Goal: Task Accomplishment & Management: Use online tool/utility

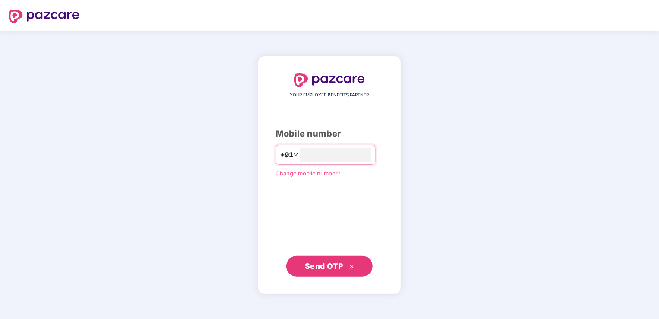
type input "**********"
click at [325, 263] on span "Send OTP" at bounding box center [324, 265] width 38 height 9
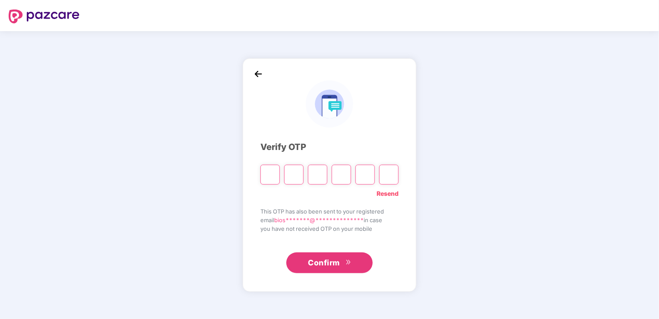
type input "*"
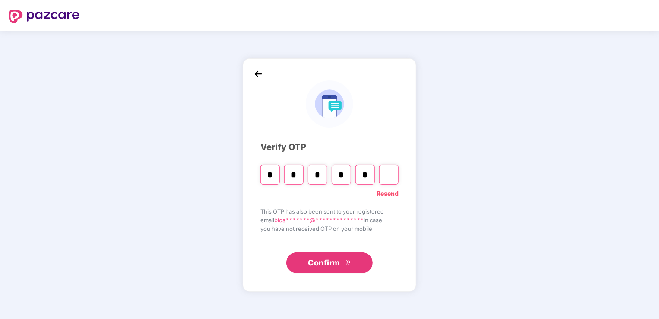
type input "*"
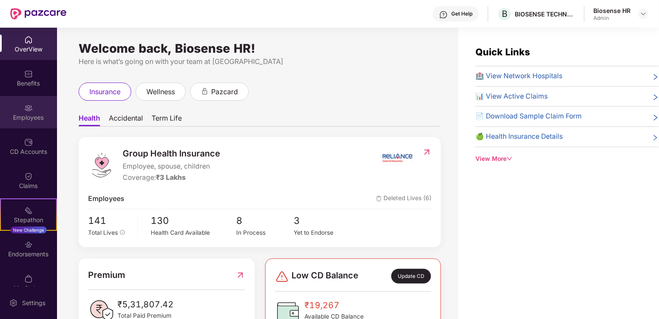
click at [13, 120] on div "Employees" at bounding box center [28, 117] width 57 height 9
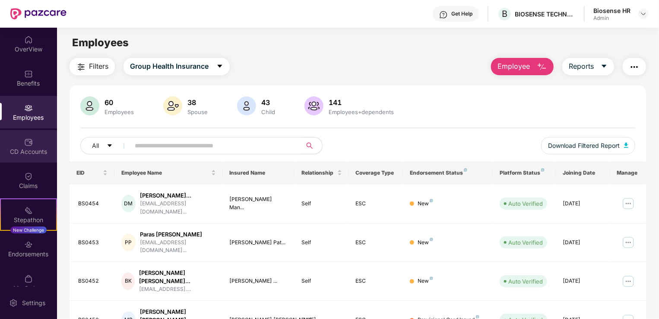
click at [41, 151] on div "CD Accounts" at bounding box center [28, 151] width 57 height 9
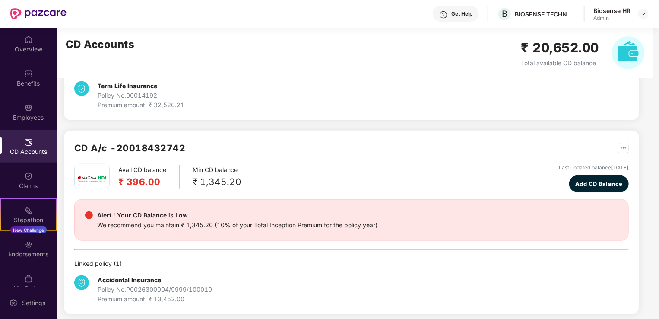
scroll to position [349, 0]
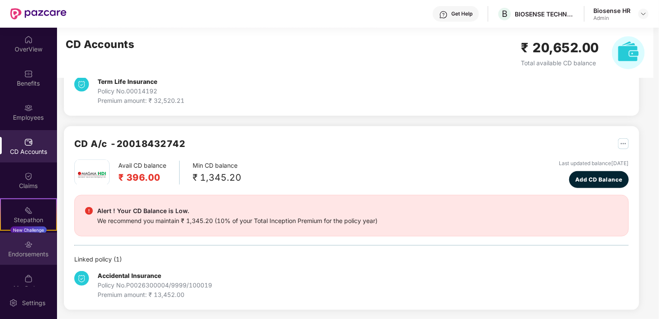
click at [32, 253] on div "Endorsements" at bounding box center [28, 254] width 57 height 9
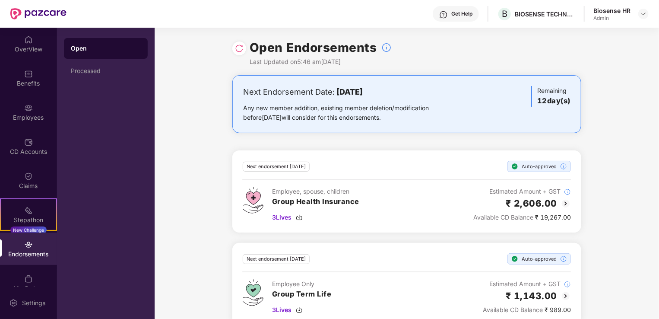
scroll to position [43, 0]
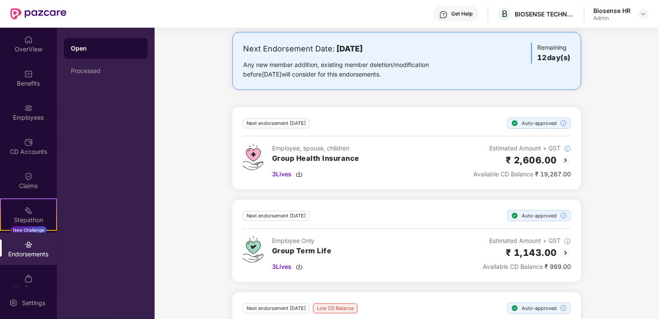
click at [565, 160] on img at bounding box center [566, 160] width 10 height 10
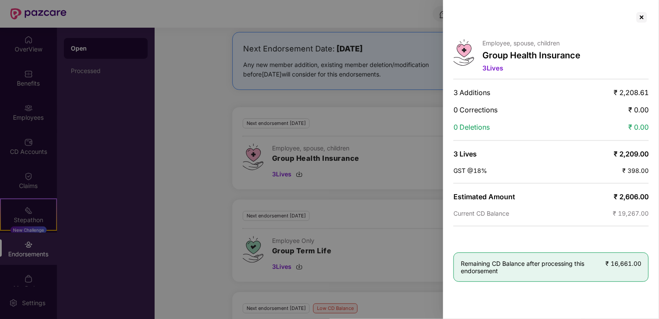
click at [195, 200] on div at bounding box center [329, 159] width 659 height 319
click at [642, 19] on div at bounding box center [642, 17] width 14 height 14
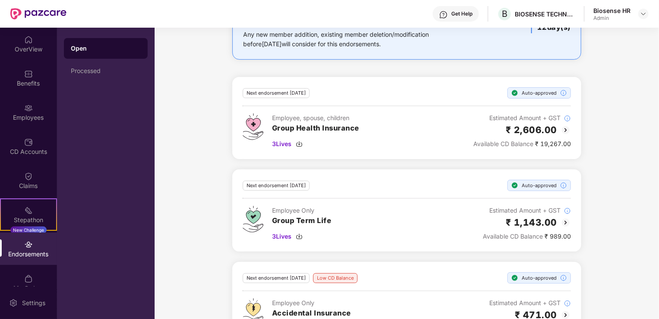
scroll to position [86, 0]
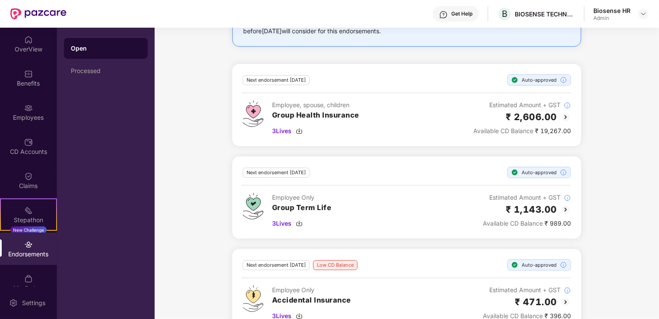
click at [565, 209] on img at bounding box center [566, 209] width 10 height 10
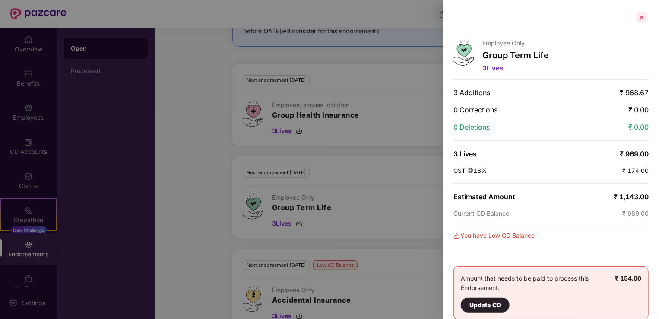
click at [644, 18] on div at bounding box center [642, 17] width 14 height 14
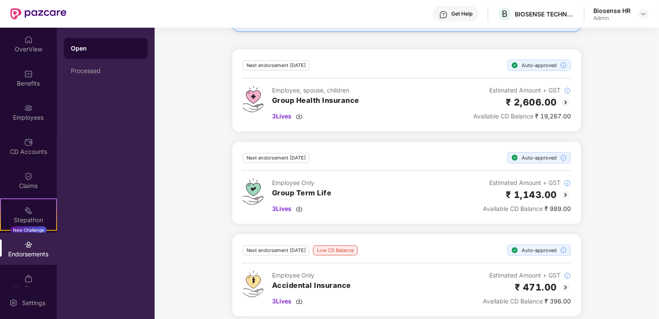
scroll to position [107, 0]
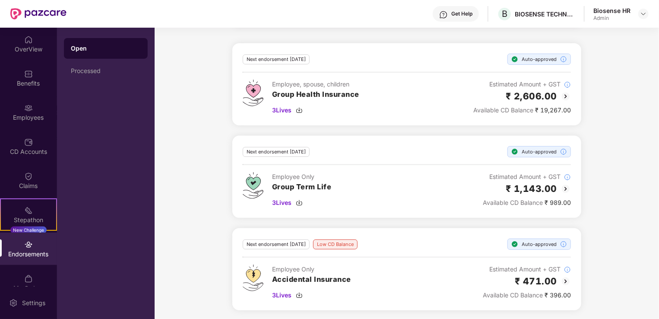
click at [568, 281] on img at bounding box center [566, 281] width 10 height 10
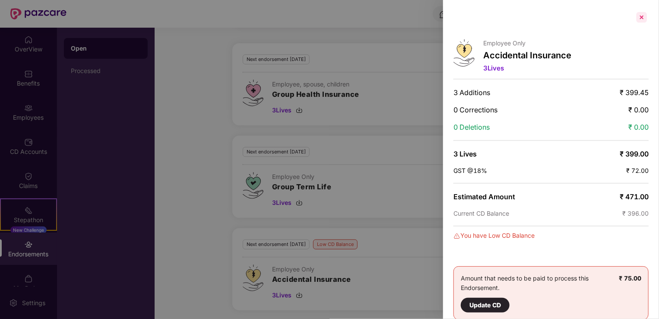
click at [643, 19] on div at bounding box center [642, 17] width 14 height 14
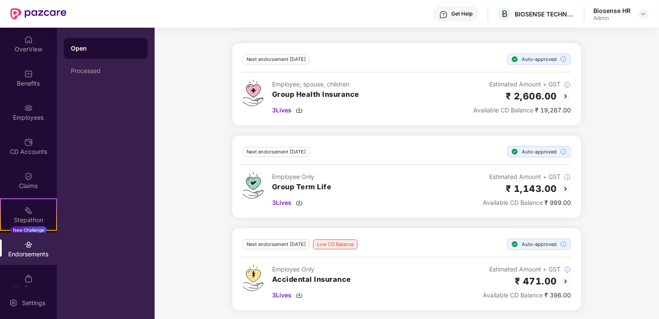
click at [565, 188] on img at bounding box center [566, 189] width 10 height 10
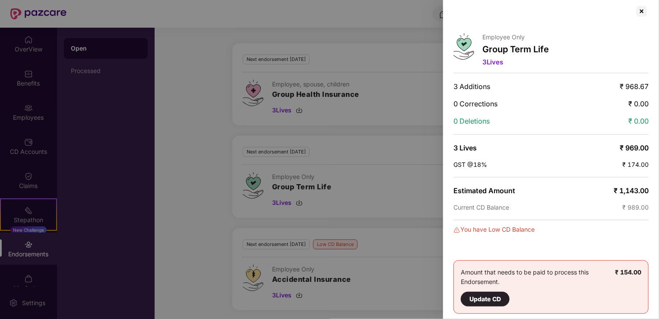
scroll to position [8, 0]
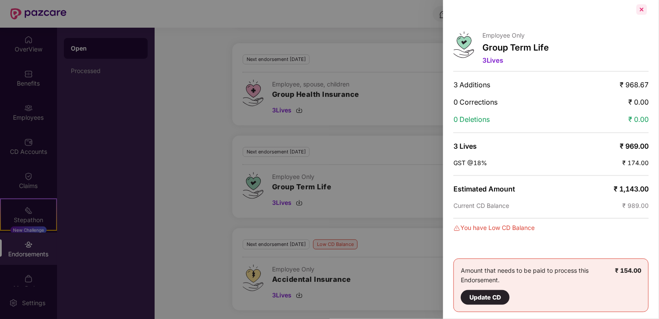
click at [639, 12] on div at bounding box center [642, 10] width 14 height 14
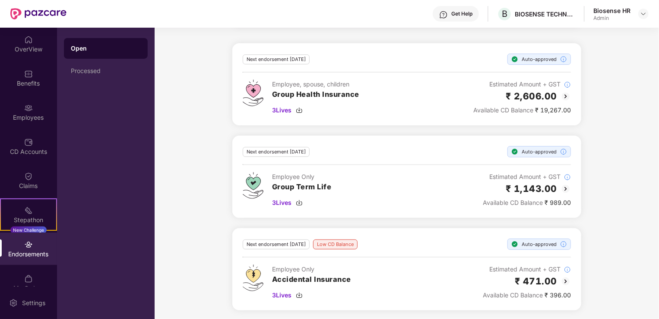
click at [568, 96] on img at bounding box center [566, 96] width 10 height 10
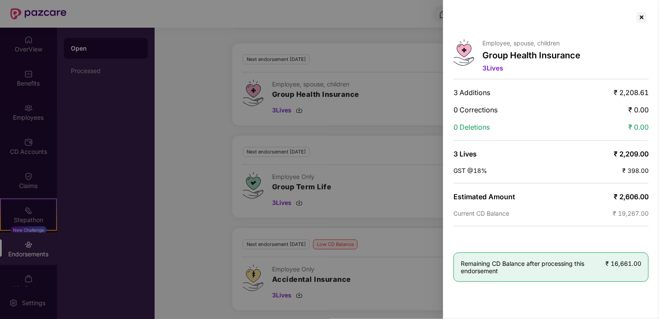
scroll to position [0, 0]
click at [644, 18] on div at bounding box center [642, 17] width 14 height 14
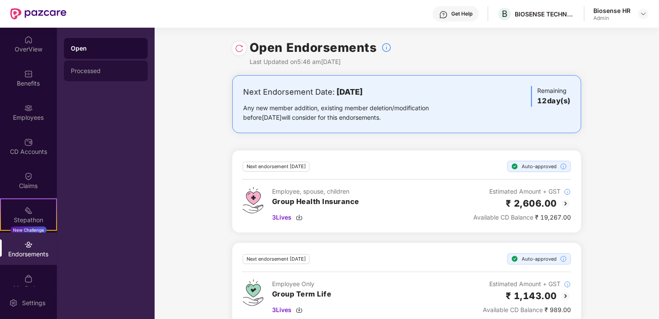
click at [93, 69] on div "Processed" at bounding box center [106, 70] width 70 height 7
